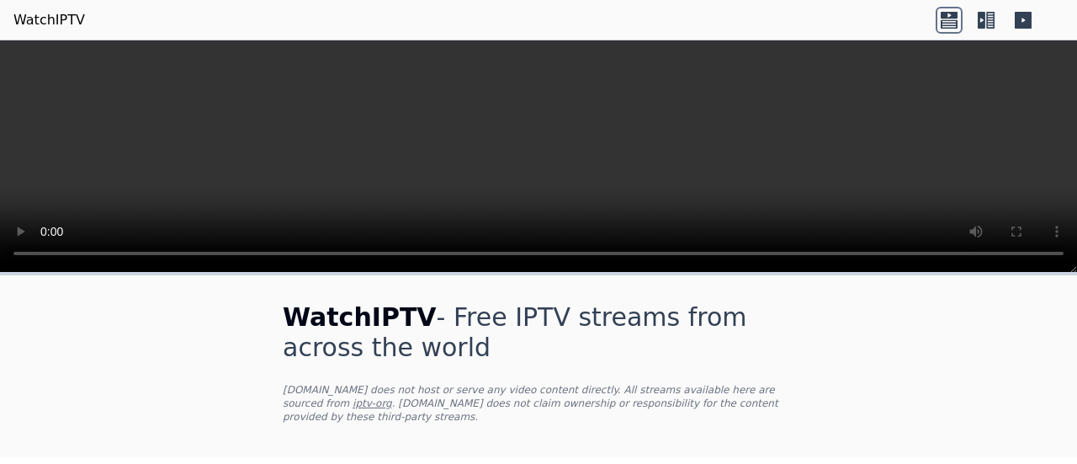
scroll to position [421, 0]
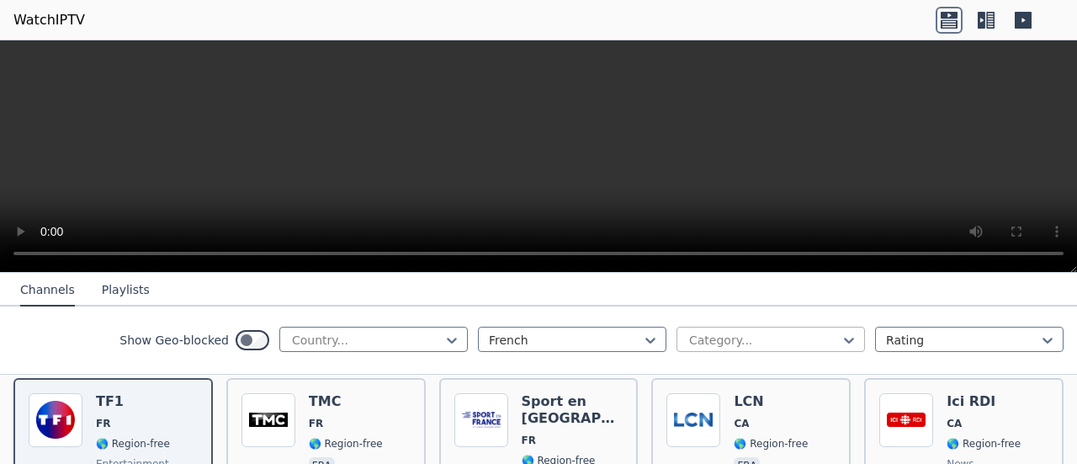
scroll to position [168, 0]
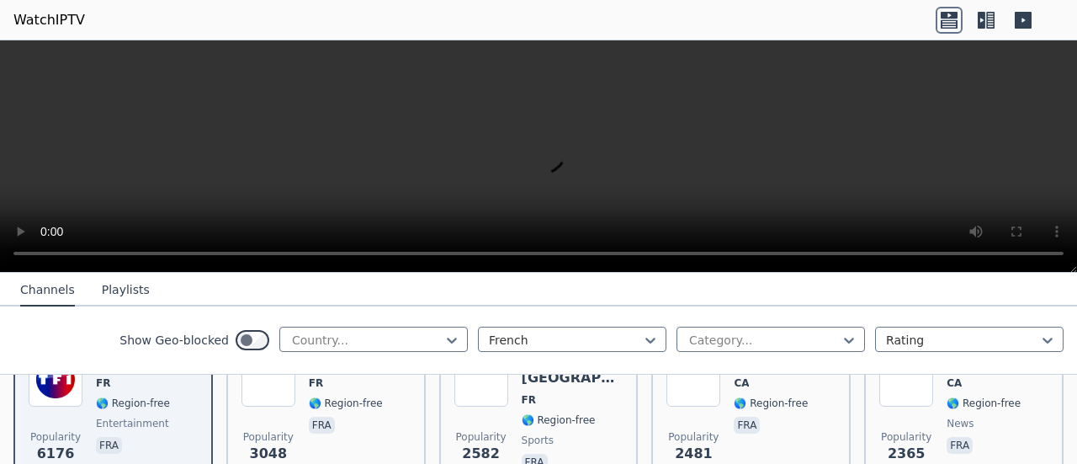
scroll to position [337, 0]
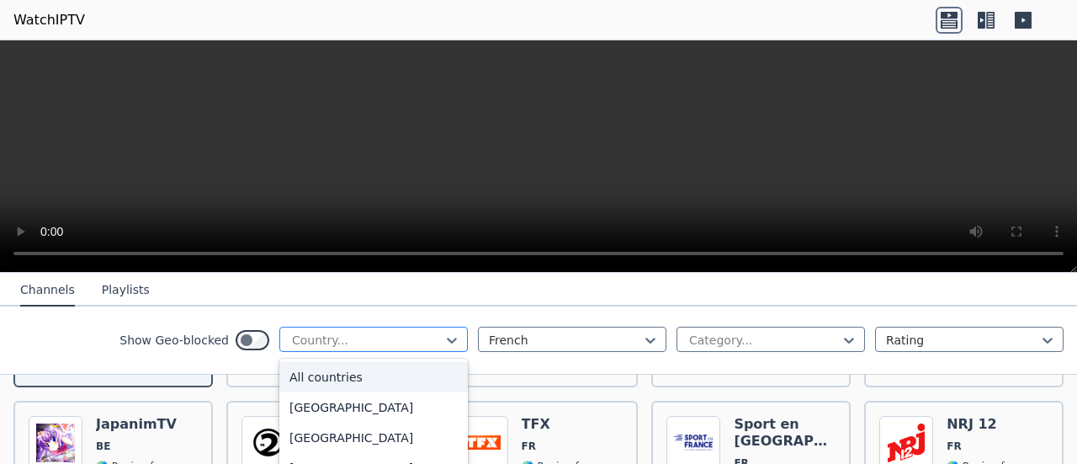
click at [395, 339] on div at bounding box center [366, 340] width 153 height 17
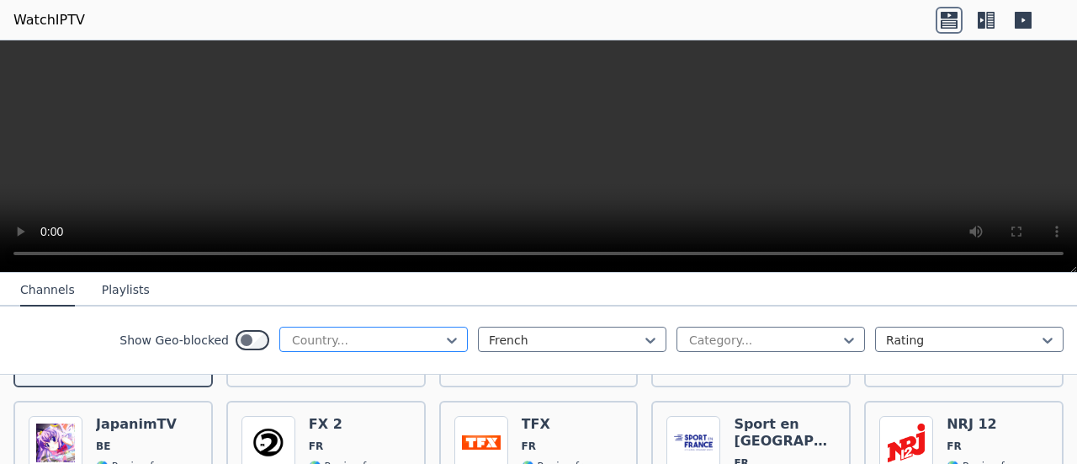
click at [395, 339] on div at bounding box center [366, 340] width 153 height 17
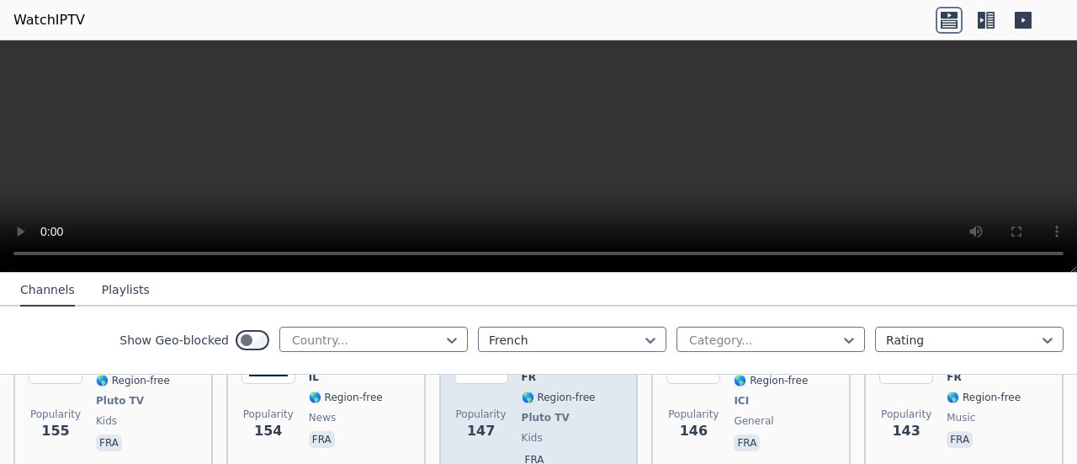
scroll to position [2103, 0]
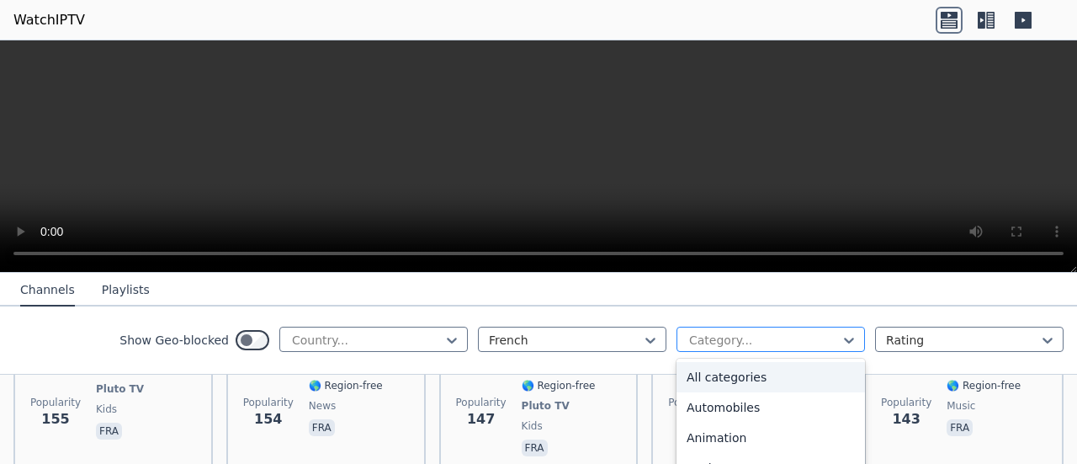
click at [802, 342] on div at bounding box center [763, 340] width 153 height 17
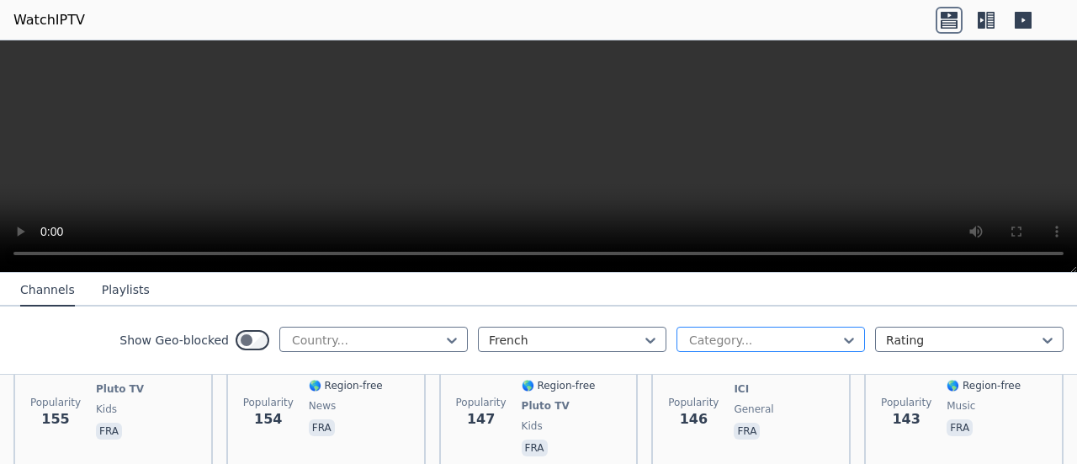
click at [802, 342] on div at bounding box center [763, 340] width 153 height 17
click at [116, 287] on button "Playlists" at bounding box center [126, 290] width 48 height 32
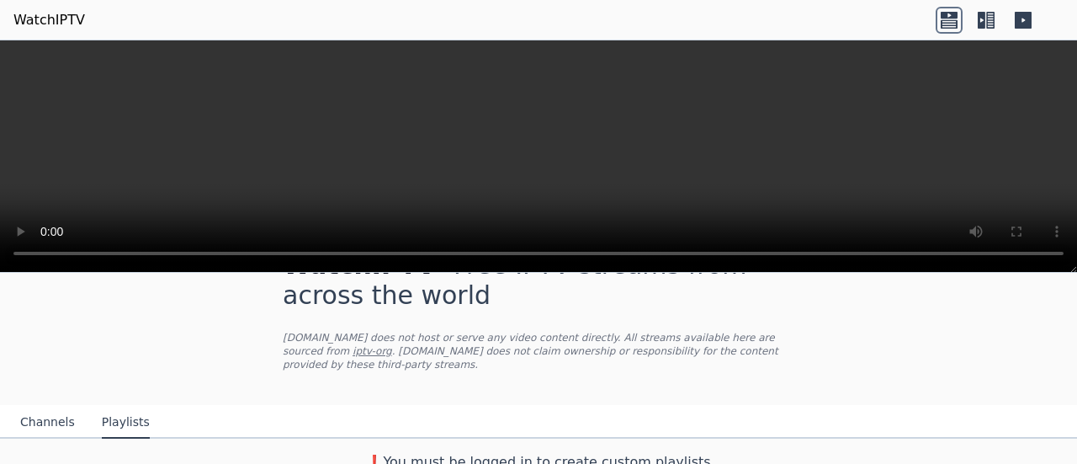
click at [61, 410] on button "Channels" at bounding box center [47, 422] width 55 height 32
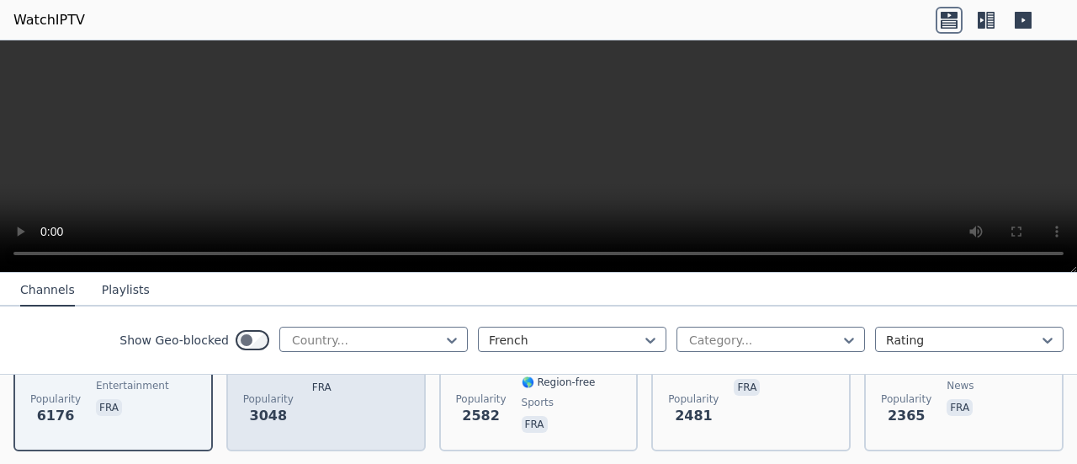
scroll to position [305, 0]
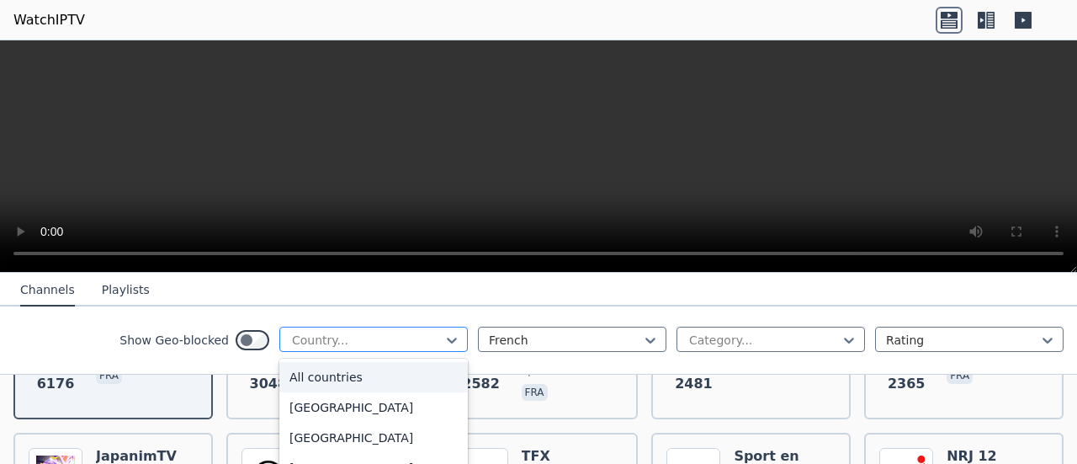
click at [346, 347] on div "Country..." at bounding box center [373, 338] width 188 height 25
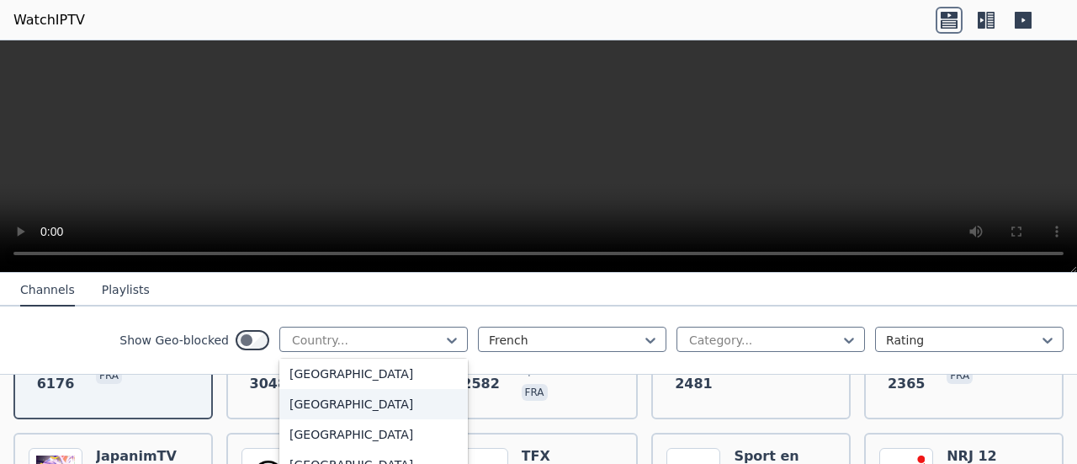
scroll to position [1935, 0]
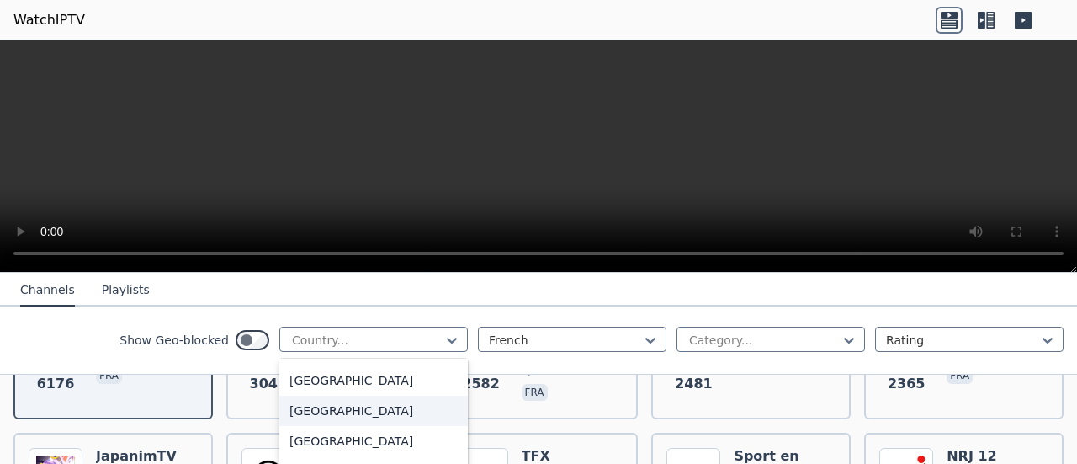
click at [359, 420] on div "[GEOGRAPHIC_DATA]" at bounding box center [373, 410] width 188 height 30
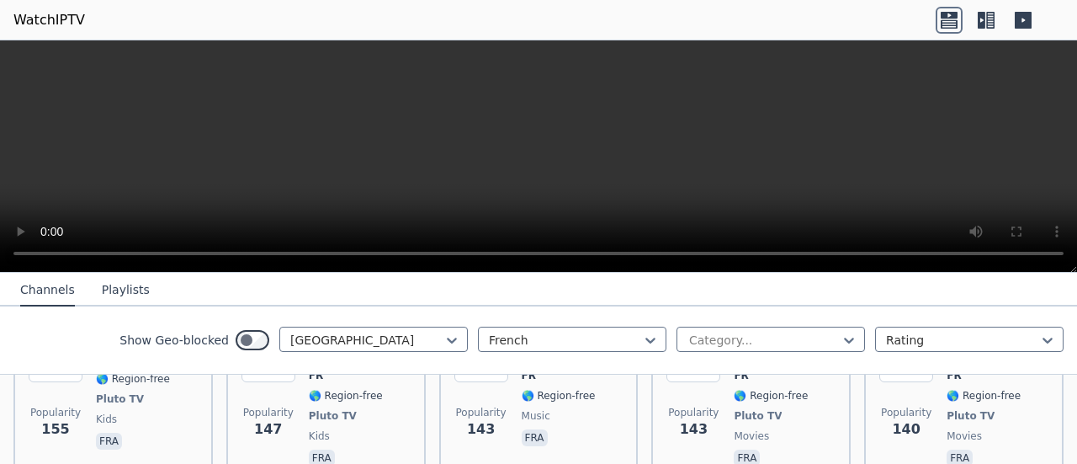
scroll to position [1430, 0]
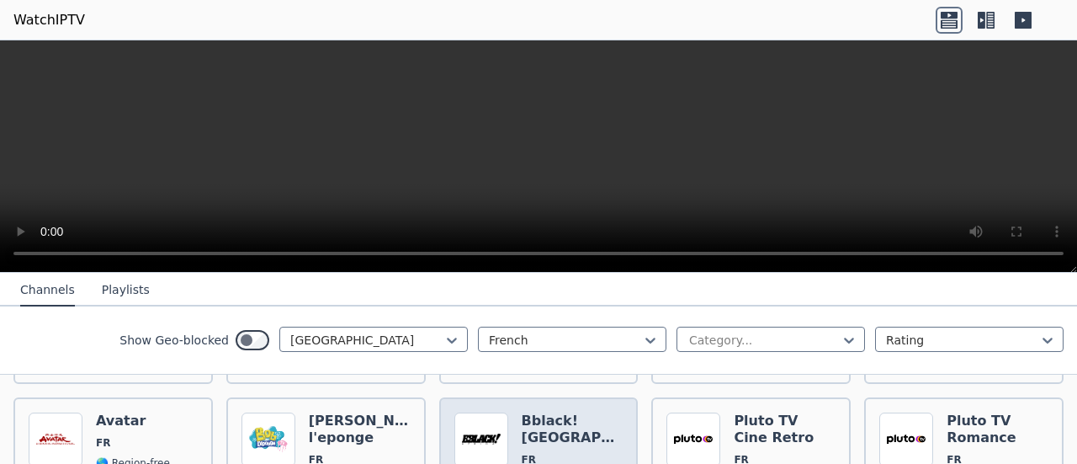
click at [482, 427] on img at bounding box center [481, 439] width 54 height 54
click at [554, 412] on h6 "Bblack! [GEOGRAPHIC_DATA]" at bounding box center [573, 429] width 102 height 34
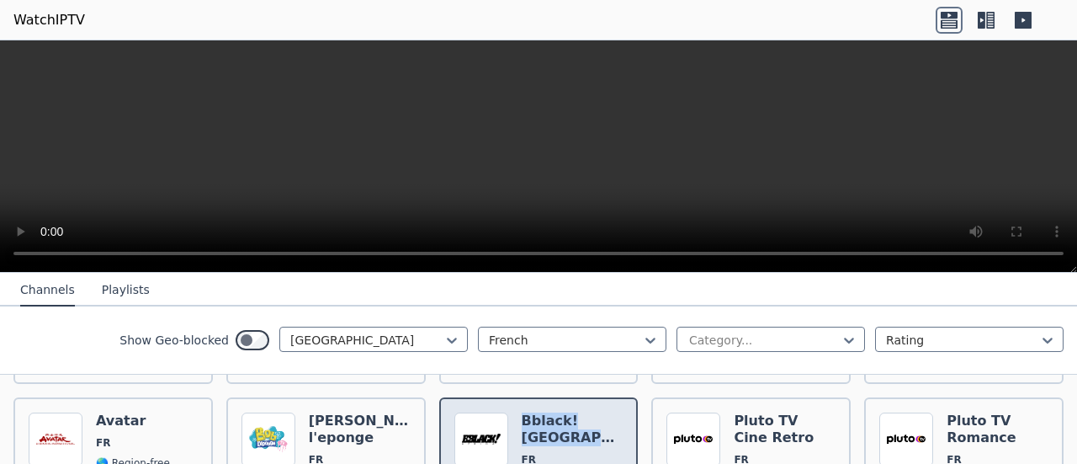
click at [554, 412] on h6 "Bblack! [GEOGRAPHIC_DATA]" at bounding box center [573, 429] width 102 height 34
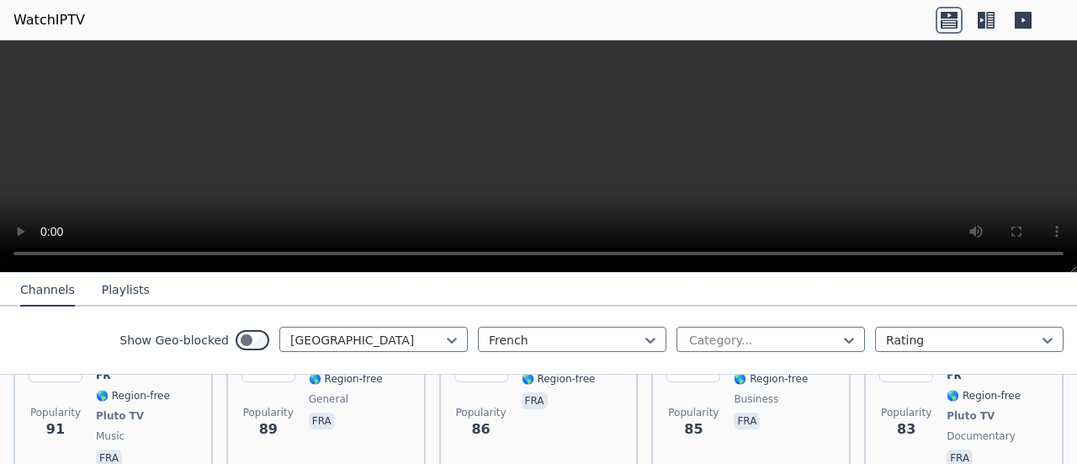
scroll to position [2524, 0]
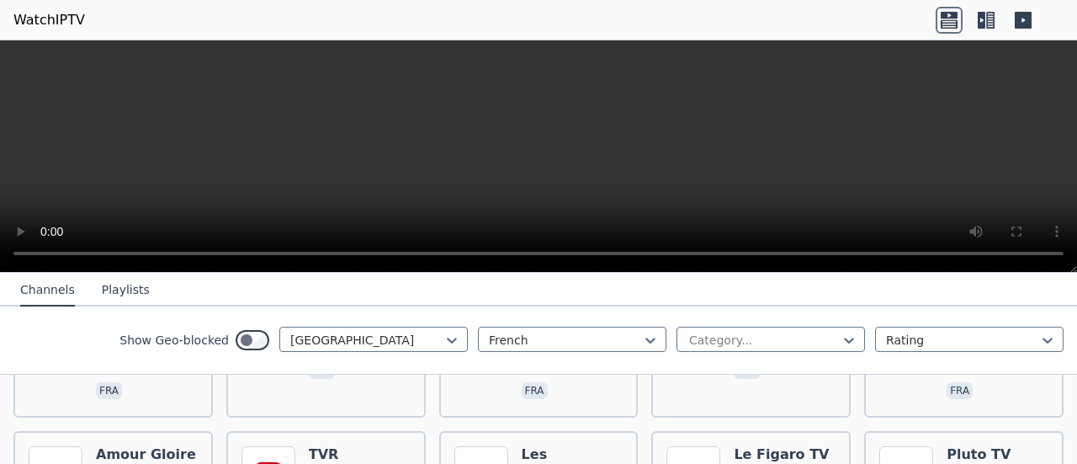
click at [150, 446] on h6 "Amour Gloire et Beaute" at bounding box center [147, 463] width 102 height 34
